Goal: Task Accomplishment & Management: Manage account settings

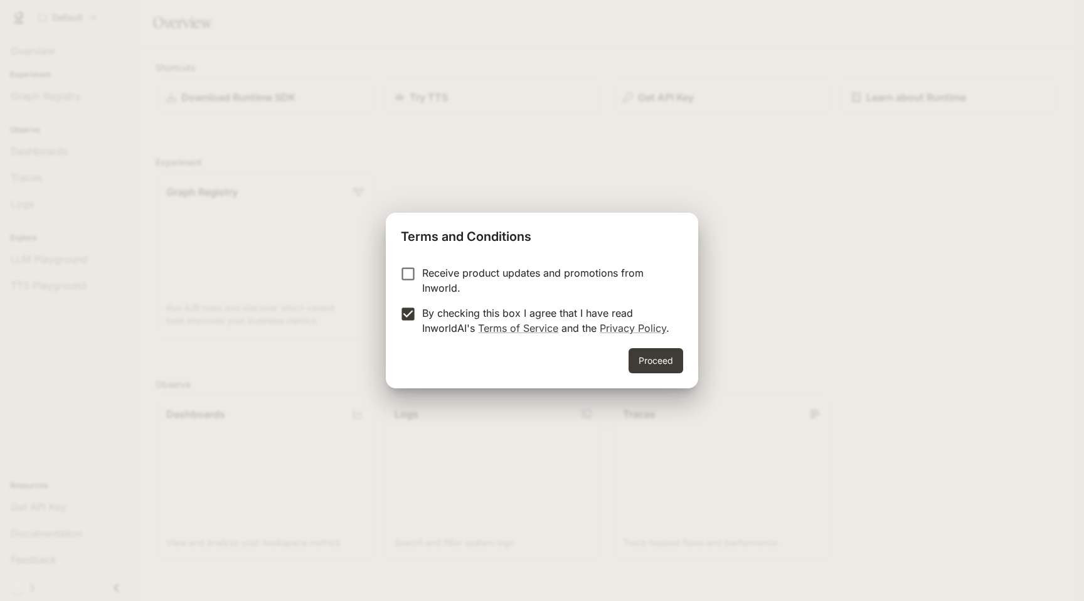
click at [662, 361] on button "Proceed" at bounding box center [655, 360] width 55 height 25
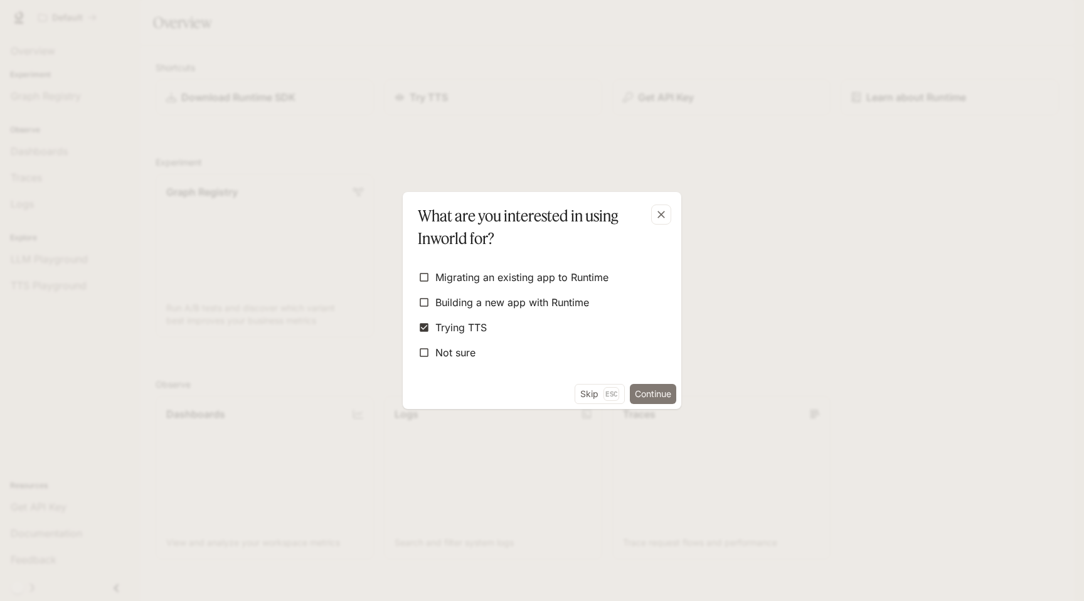
click at [650, 395] on button "Continue" at bounding box center [653, 394] width 46 height 20
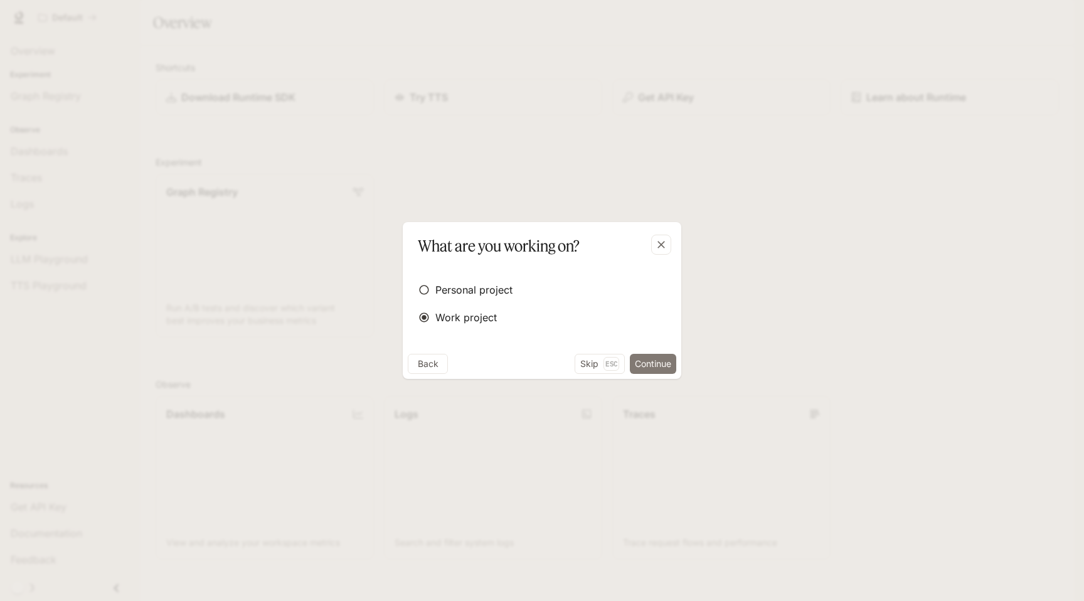
click at [652, 366] on button "Continue" at bounding box center [653, 364] width 46 height 20
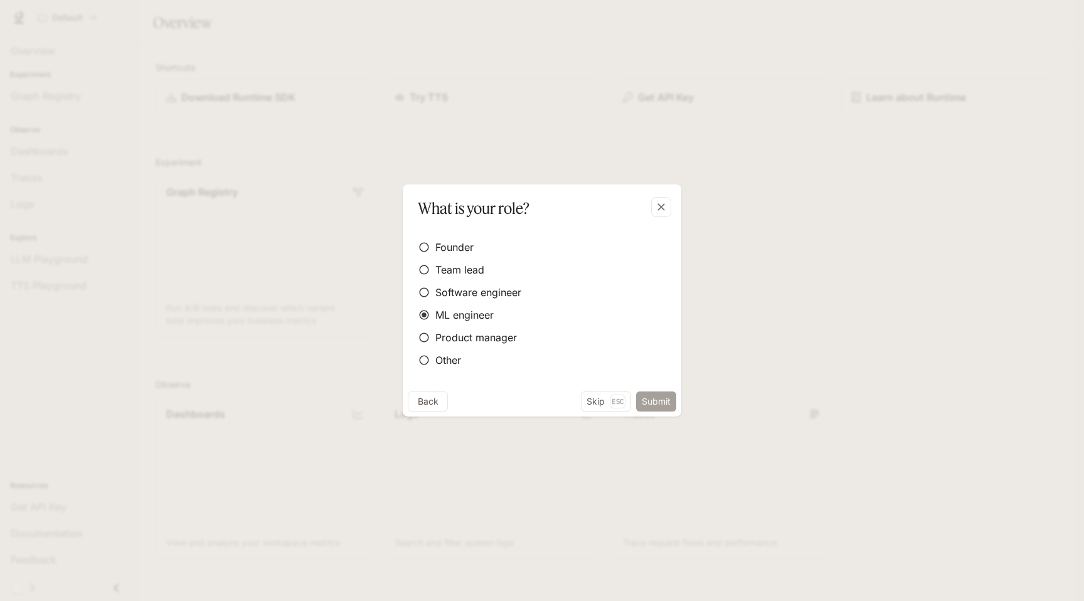
click at [666, 399] on button "Submit" at bounding box center [656, 401] width 40 height 20
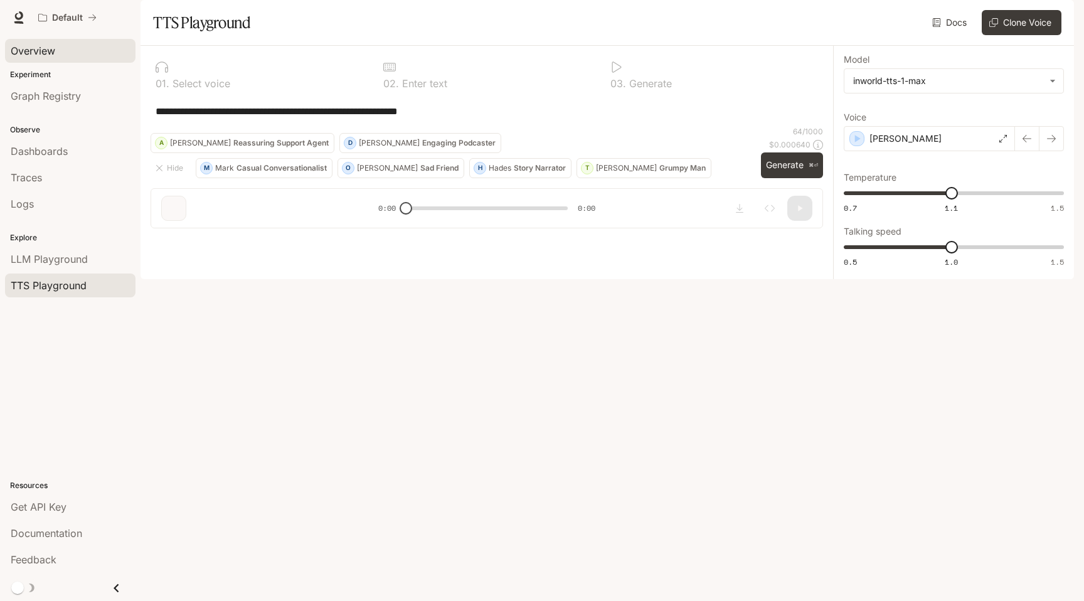
click at [67, 51] on div "Overview" at bounding box center [70, 50] width 119 height 15
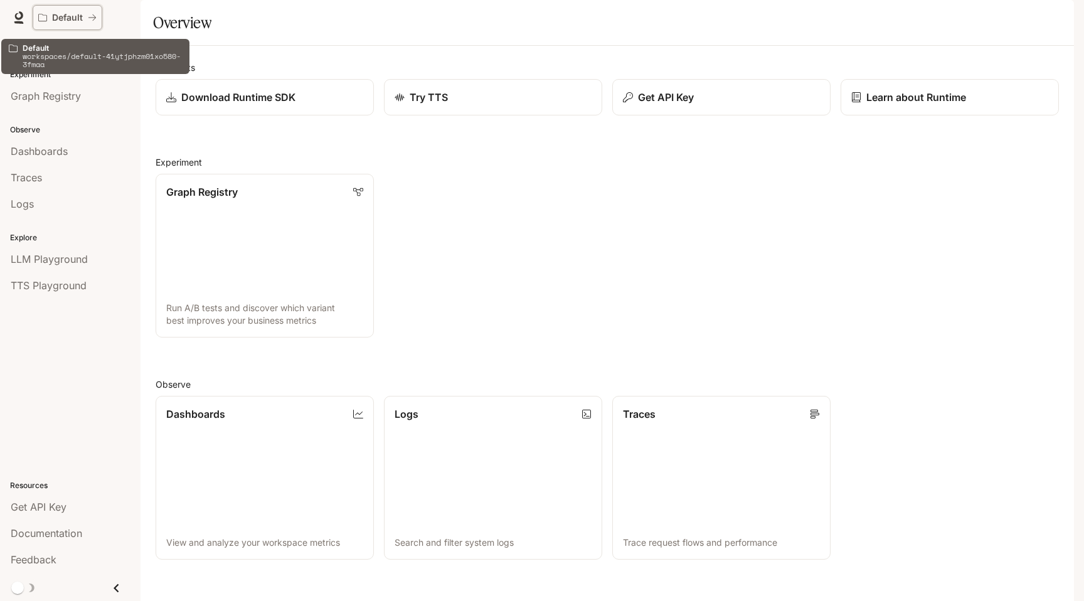
click at [73, 20] on p "Default" at bounding box center [67, 18] width 31 height 11
click at [696, 105] on div "Get API Key" at bounding box center [720, 97] width 199 height 15
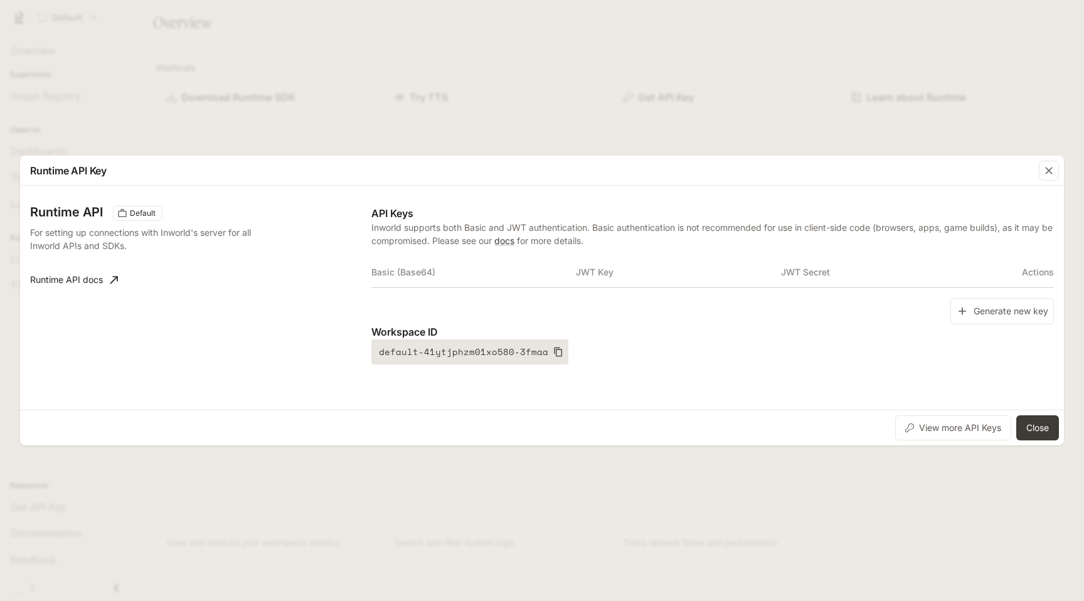
click at [553, 351] on icon "button" at bounding box center [558, 352] width 10 height 10
click at [1005, 314] on button "Generate new key" at bounding box center [1001, 311] width 103 height 27
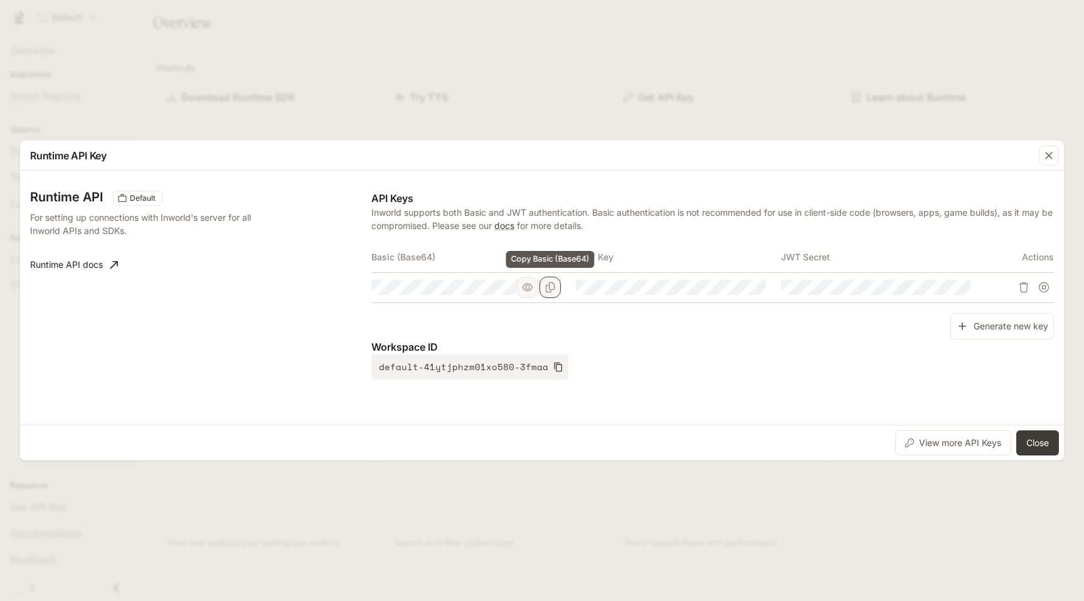
click at [556, 288] on button "Copy Basic (Base64)" at bounding box center [549, 287] width 21 height 21
click at [553, 367] on icon "button" at bounding box center [558, 367] width 10 height 10
click at [1041, 440] on button "Close" at bounding box center [1037, 442] width 43 height 25
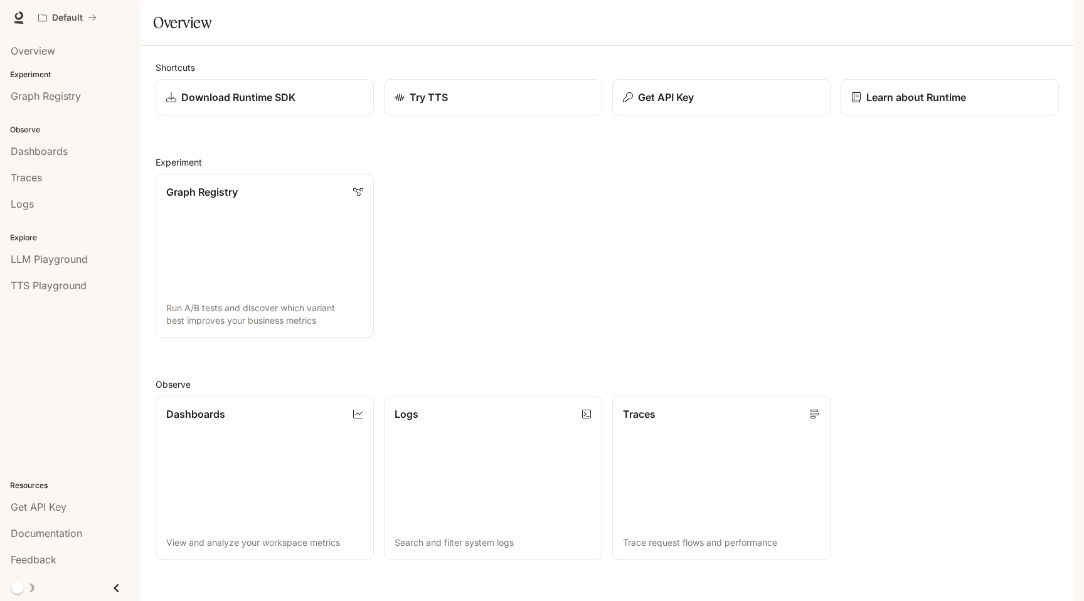
click at [495, 295] on div "Graph Registry Run A/B tests and discover which variant best improves your busi…" at bounding box center [601, 251] width 913 height 174
click at [61, 292] on span "TTS Playground" at bounding box center [49, 285] width 76 height 15
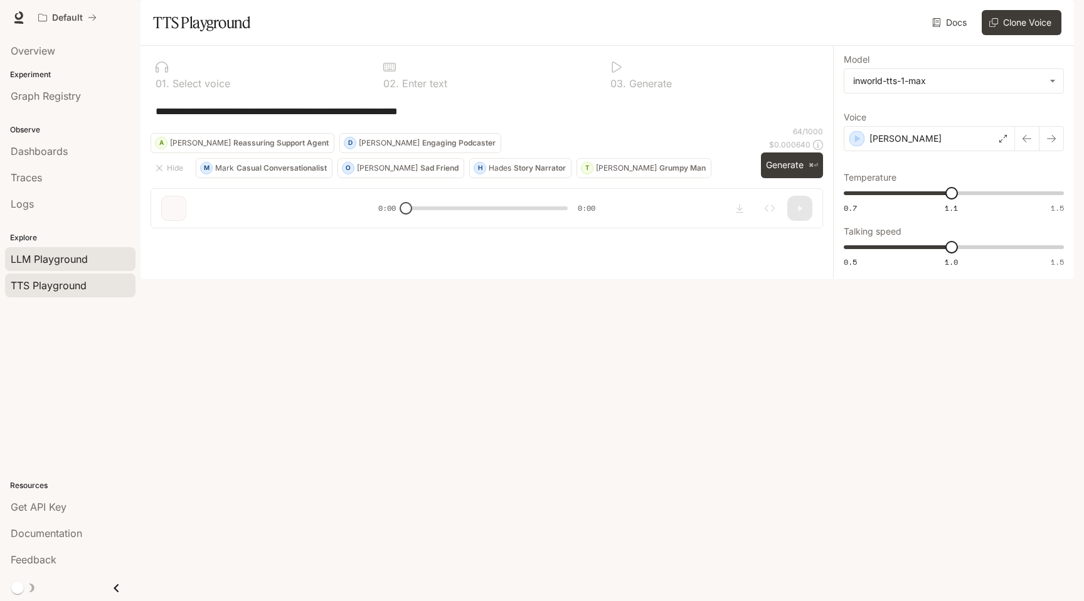
click at [71, 261] on span "LLM Playground" at bounding box center [49, 258] width 77 height 15
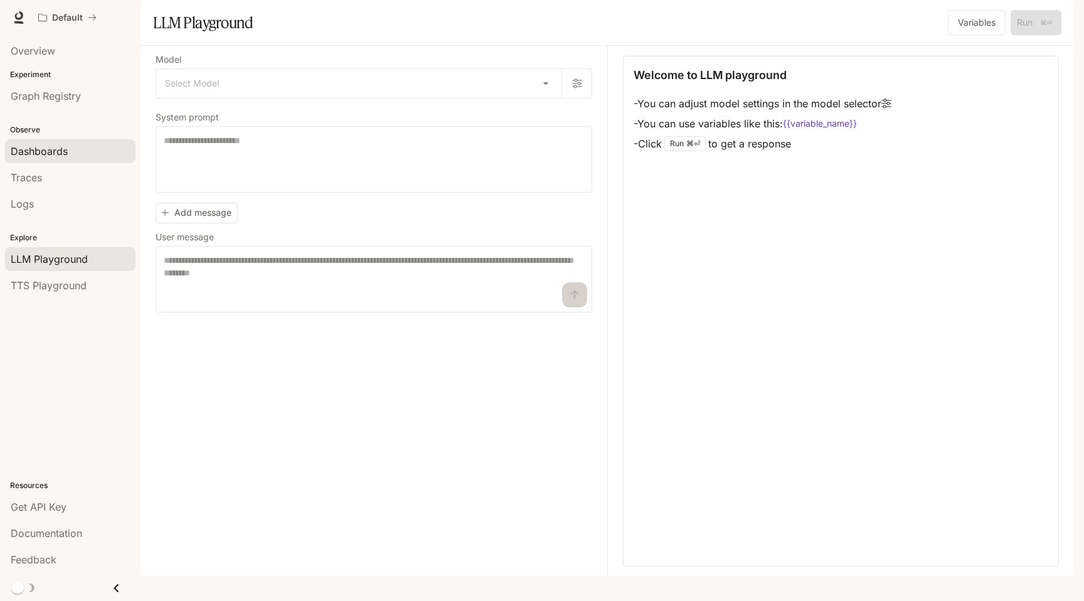
click at [76, 147] on div "Dashboards" at bounding box center [70, 151] width 119 height 15
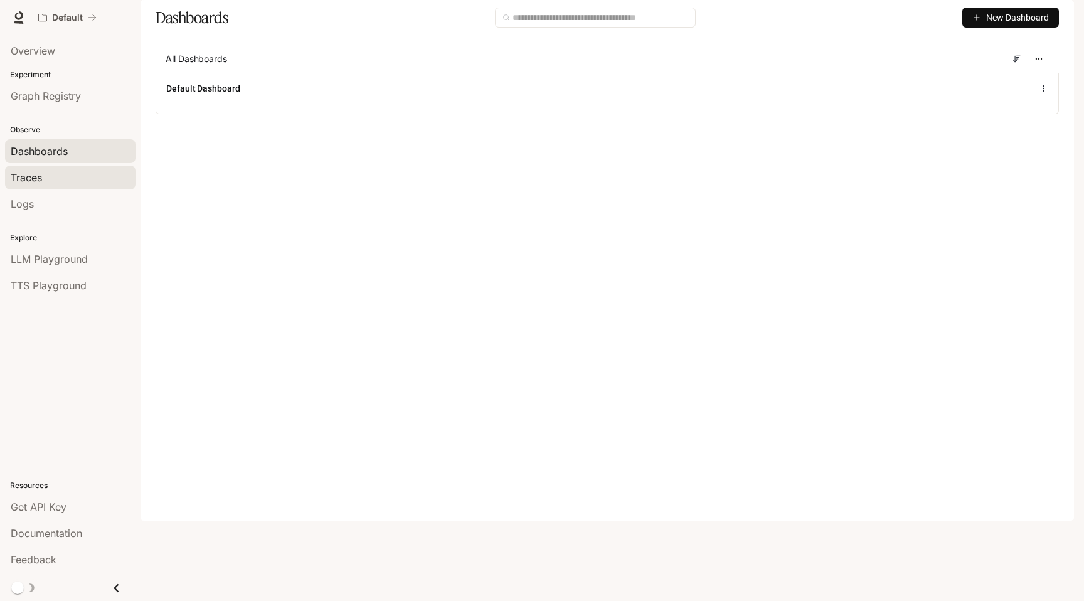
click at [73, 181] on div "Traces" at bounding box center [70, 177] width 119 height 15
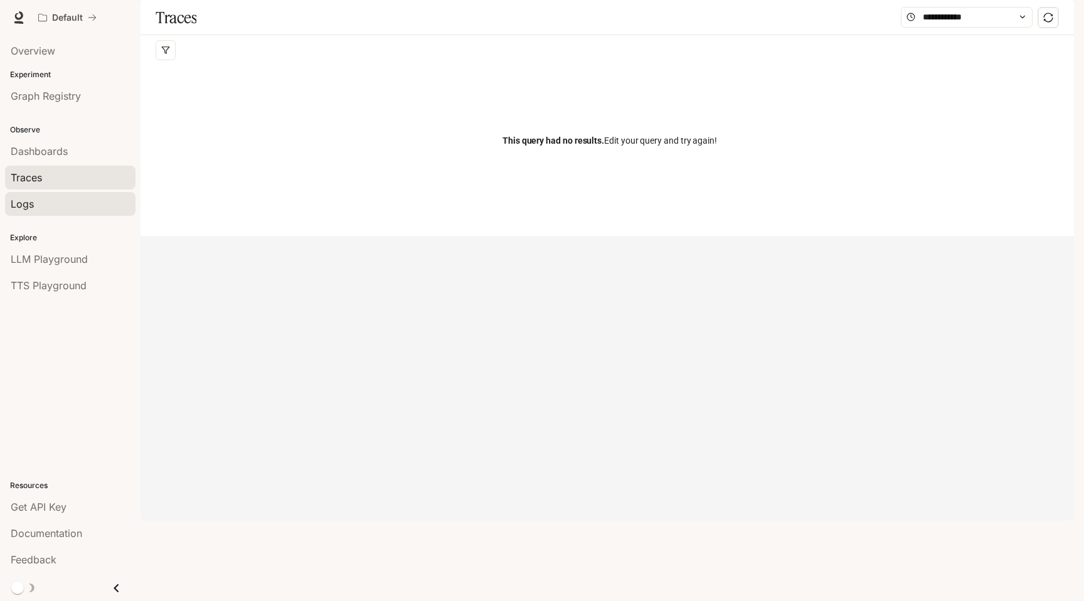
click at [53, 213] on link "Logs" at bounding box center [70, 204] width 130 height 24
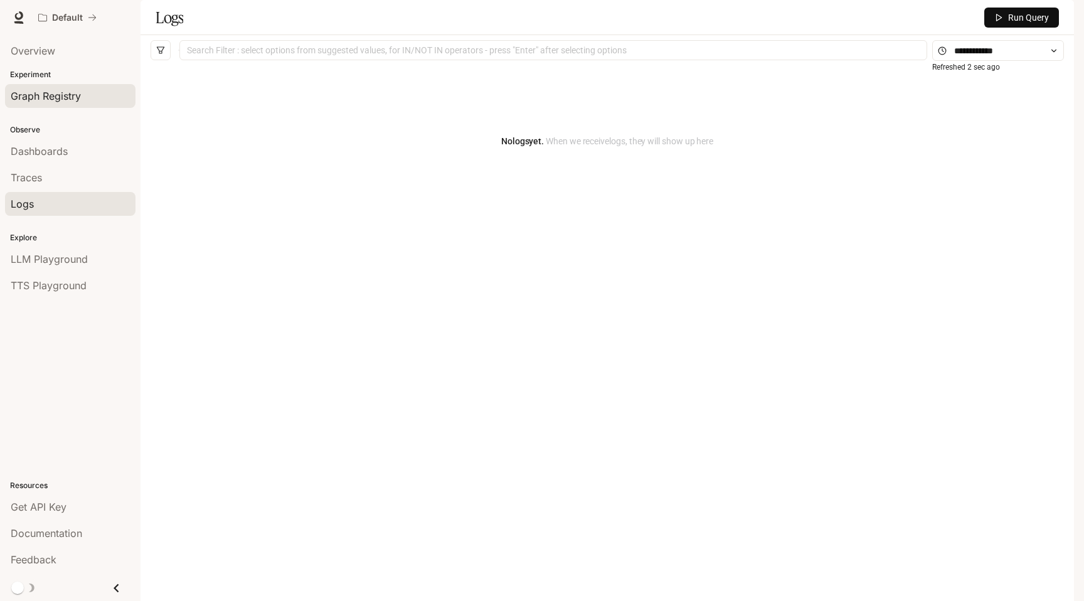
click at [60, 104] on link "Graph Registry" at bounding box center [70, 96] width 130 height 24
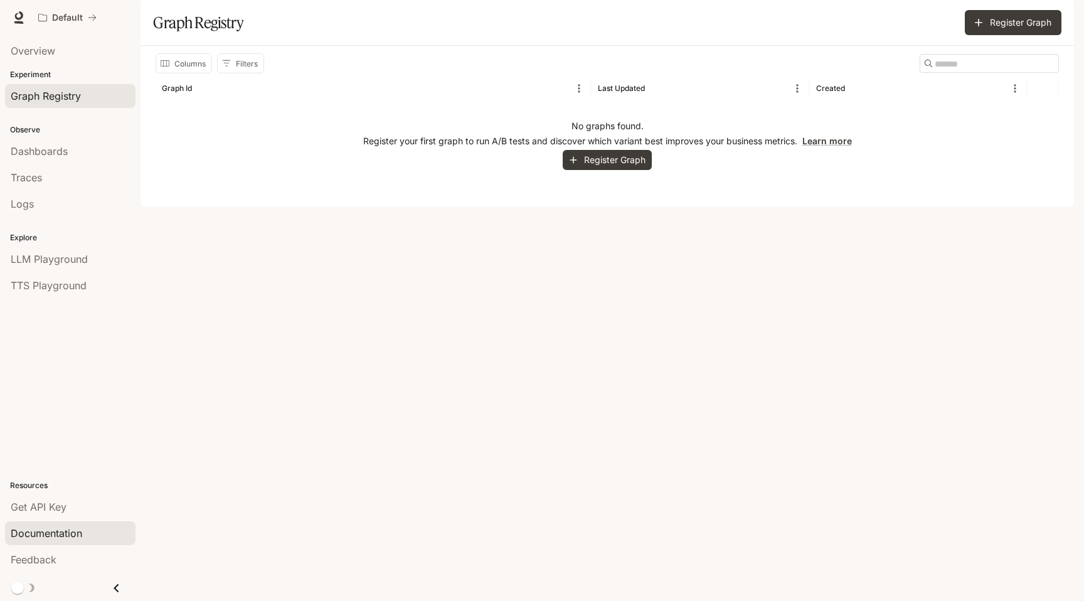
click at [63, 542] on link "Documentation" at bounding box center [70, 533] width 130 height 24
click at [61, 55] on div "Overview" at bounding box center [70, 50] width 119 height 15
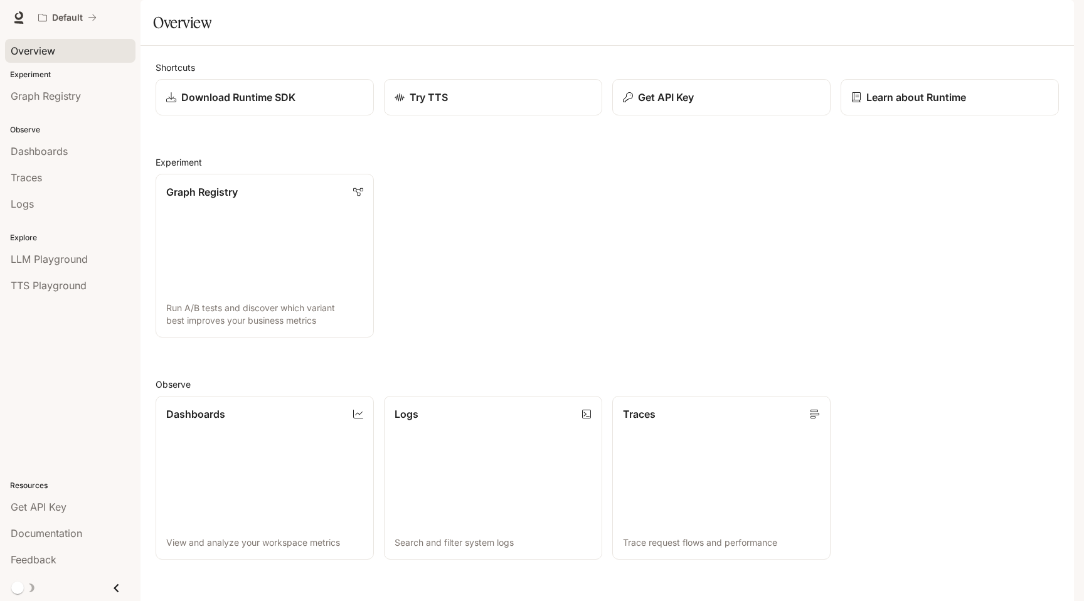
click at [586, 273] on div "Graph Registry Run A/B tests and discover which variant best improves your busi…" at bounding box center [601, 251] width 913 height 174
click at [17, 17] on icon at bounding box center [19, 15] width 8 height 9
click at [1058, 19] on img "button" at bounding box center [1056, 18] width 18 height 18
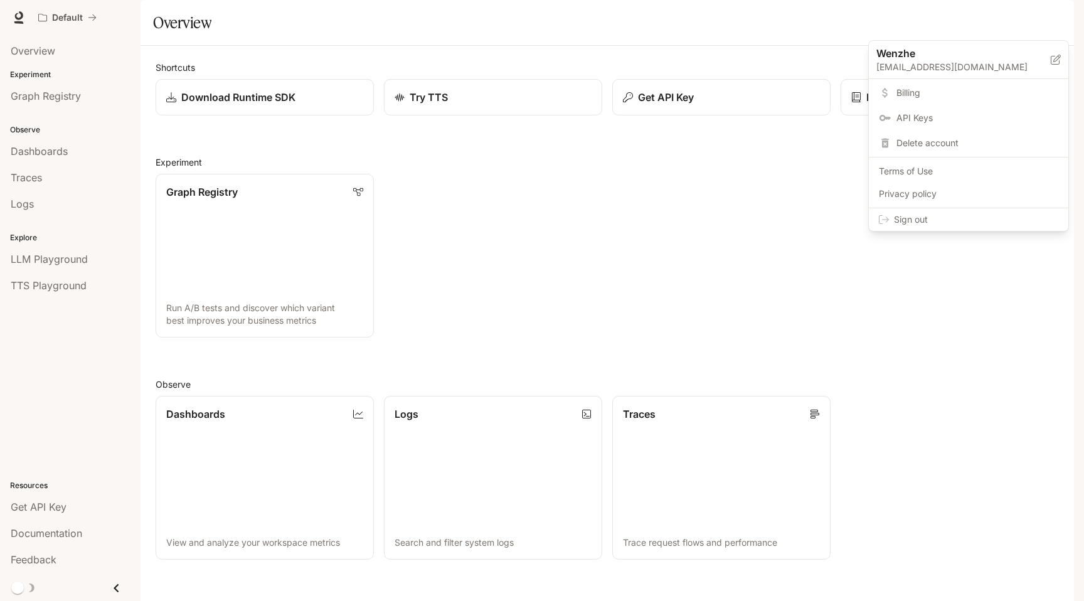
click at [664, 267] on div at bounding box center [542, 300] width 1084 height 601
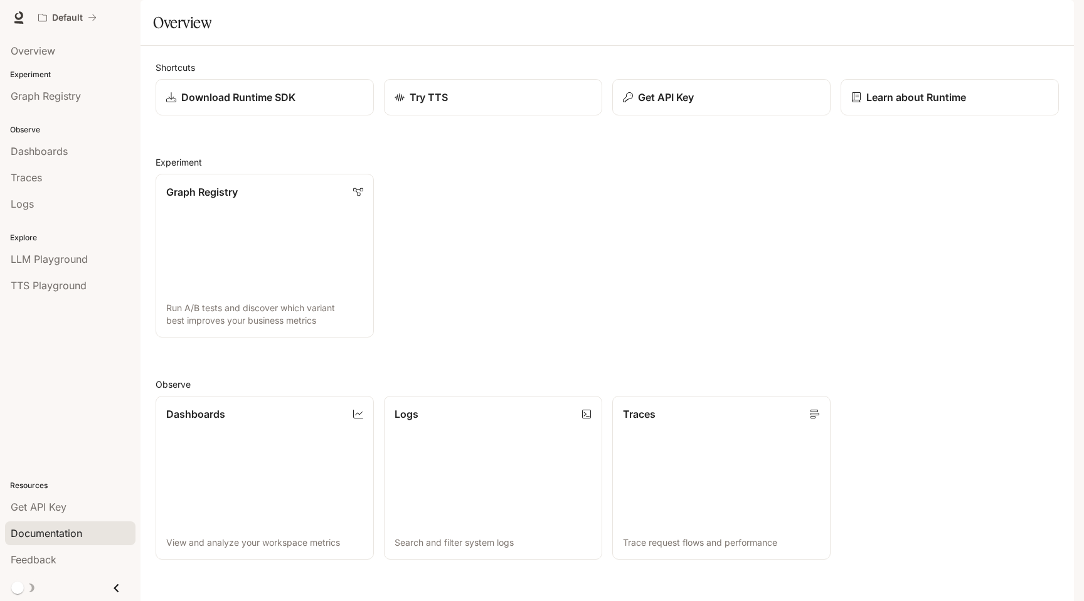
click at [56, 535] on span "Documentation" at bounding box center [46, 533] width 71 height 15
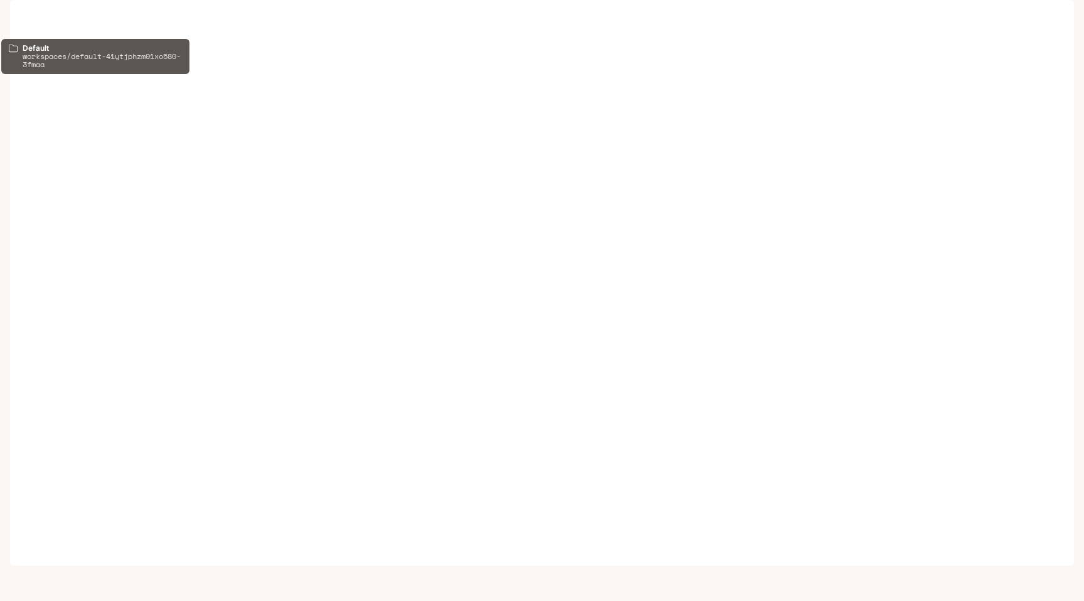
click at [64, 18] on p "Default" at bounding box center [67, 18] width 31 height 11
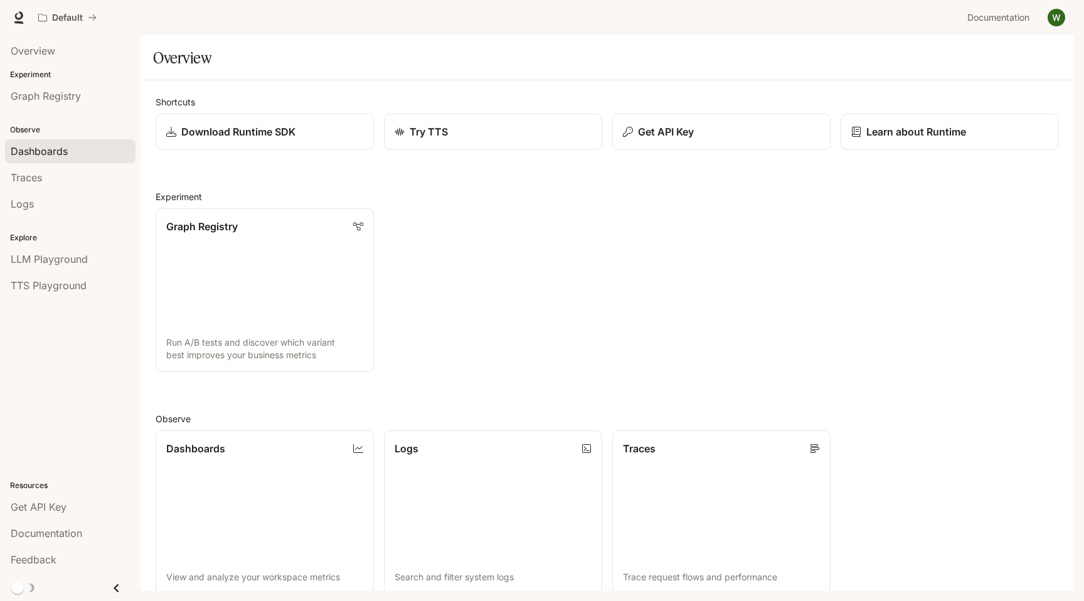
click at [71, 152] on div "Dashboards" at bounding box center [70, 151] width 119 height 15
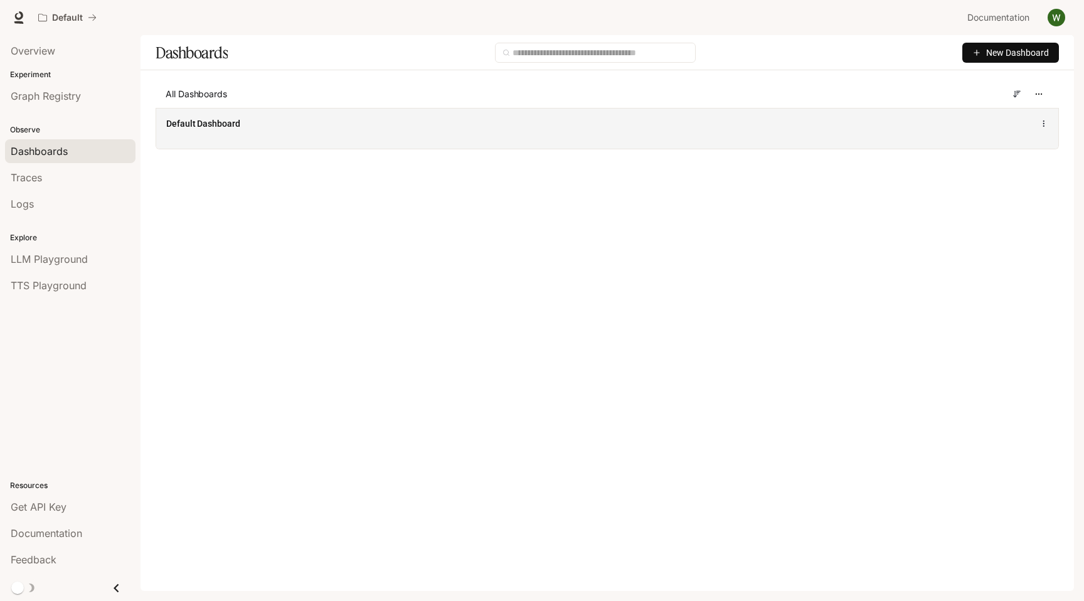
click at [240, 120] on span "Default Dashboard" at bounding box center [203, 123] width 74 height 13
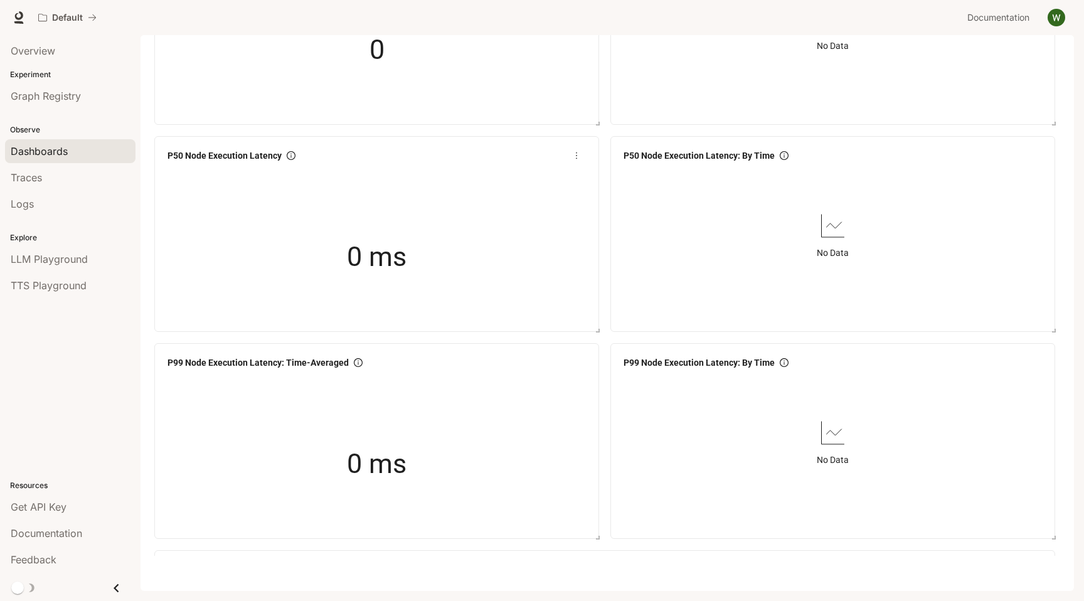
scroll to position [901, 0]
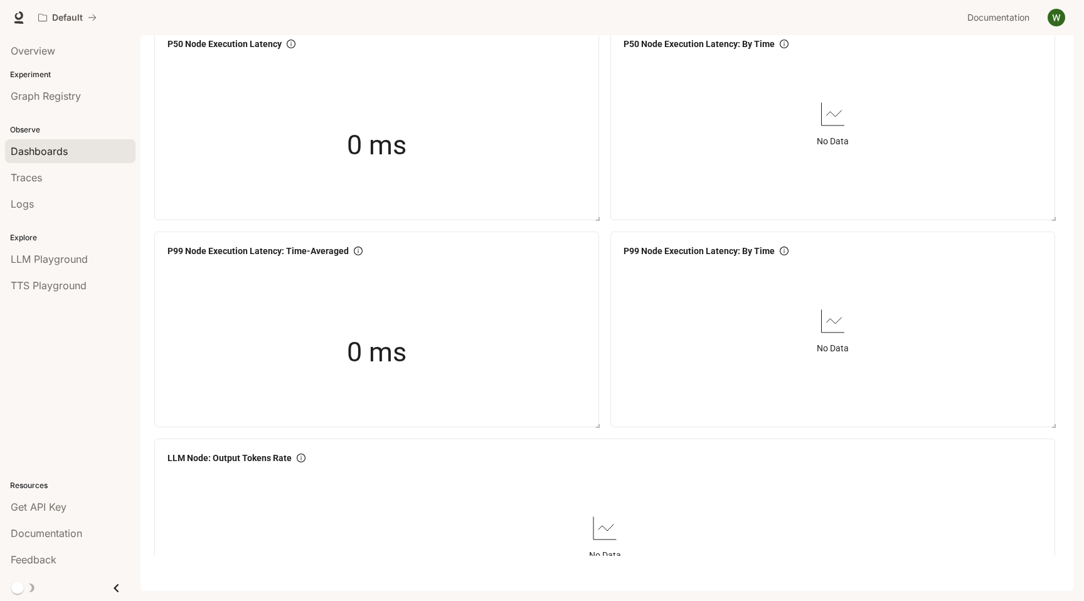
click at [1063, 18] on img "button" at bounding box center [1056, 18] width 18 height 18
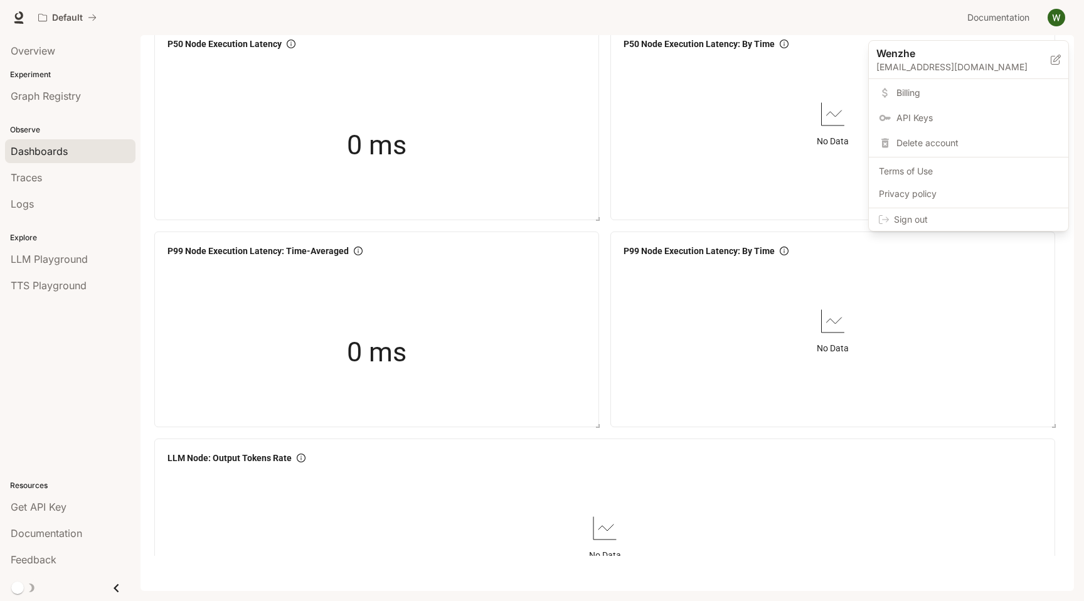
click at [903, 97] on span "Billing" at bounding box center [977, 93] width 162 height 13
